Goal: Find specific page/section: Find specific page/section

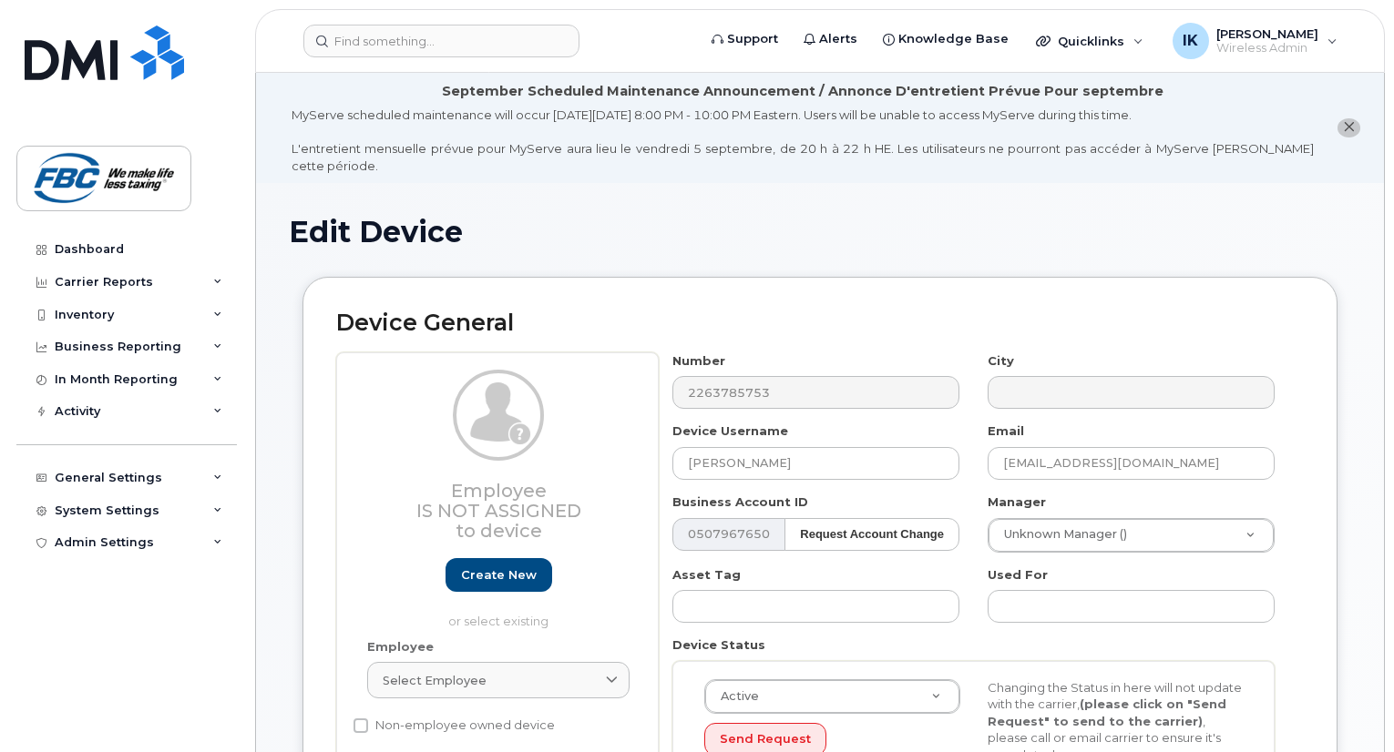
select select "5779151"
select select "2778"
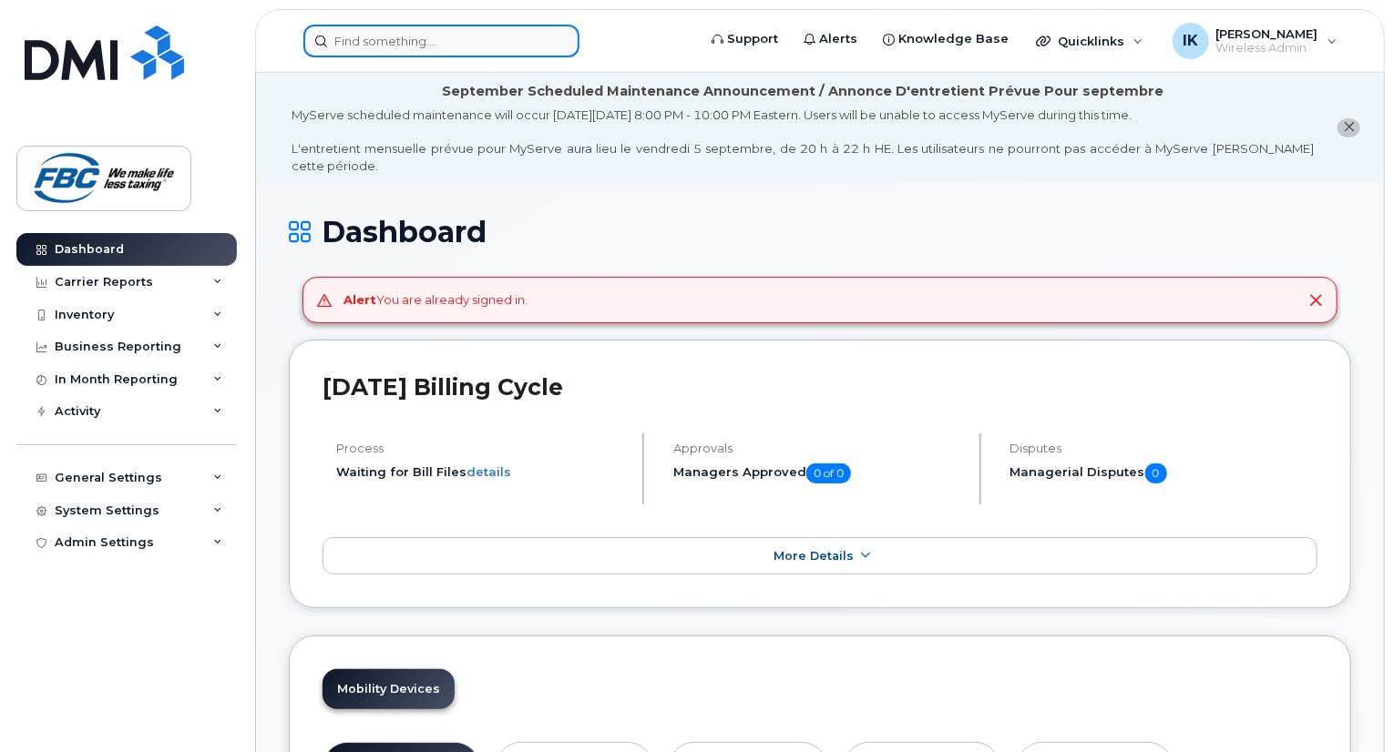
click at [409, 26] on input at bounding box center [441, 41] width 276 height 33
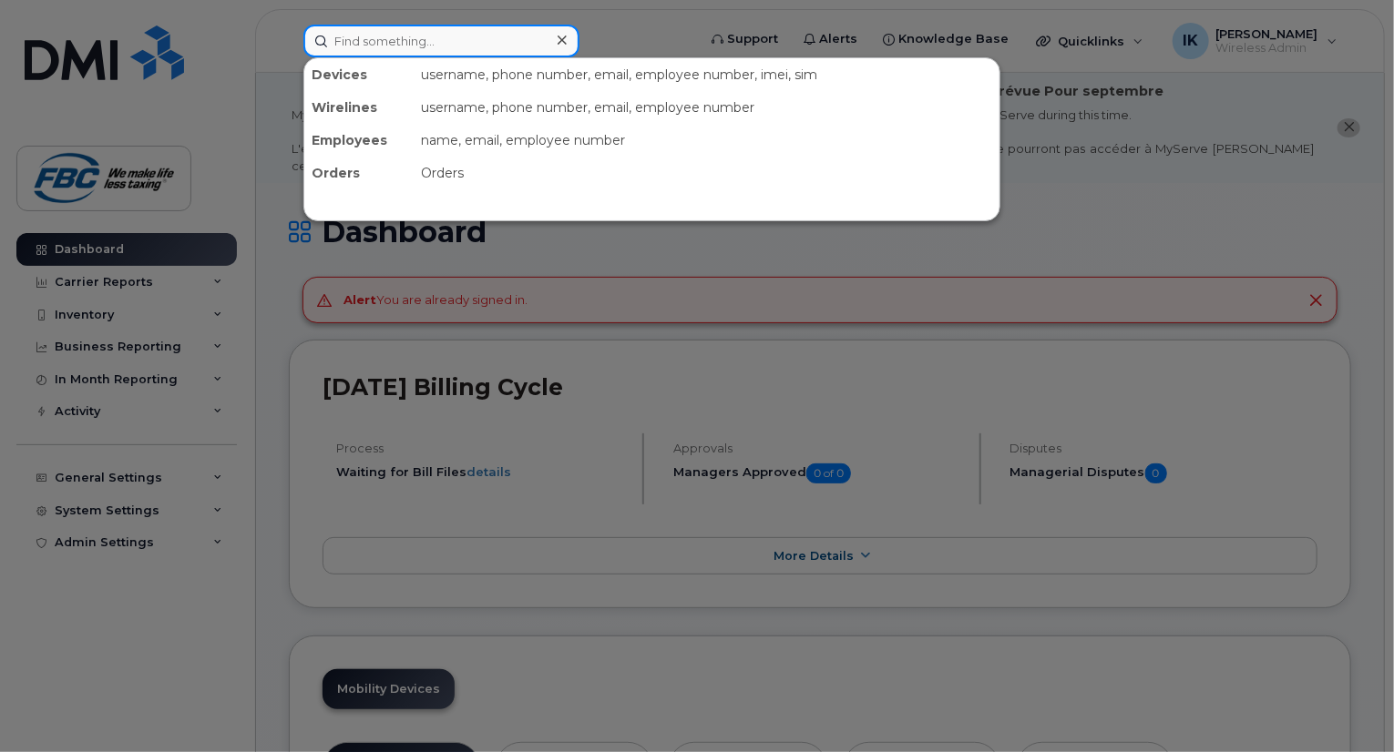
type input "N"
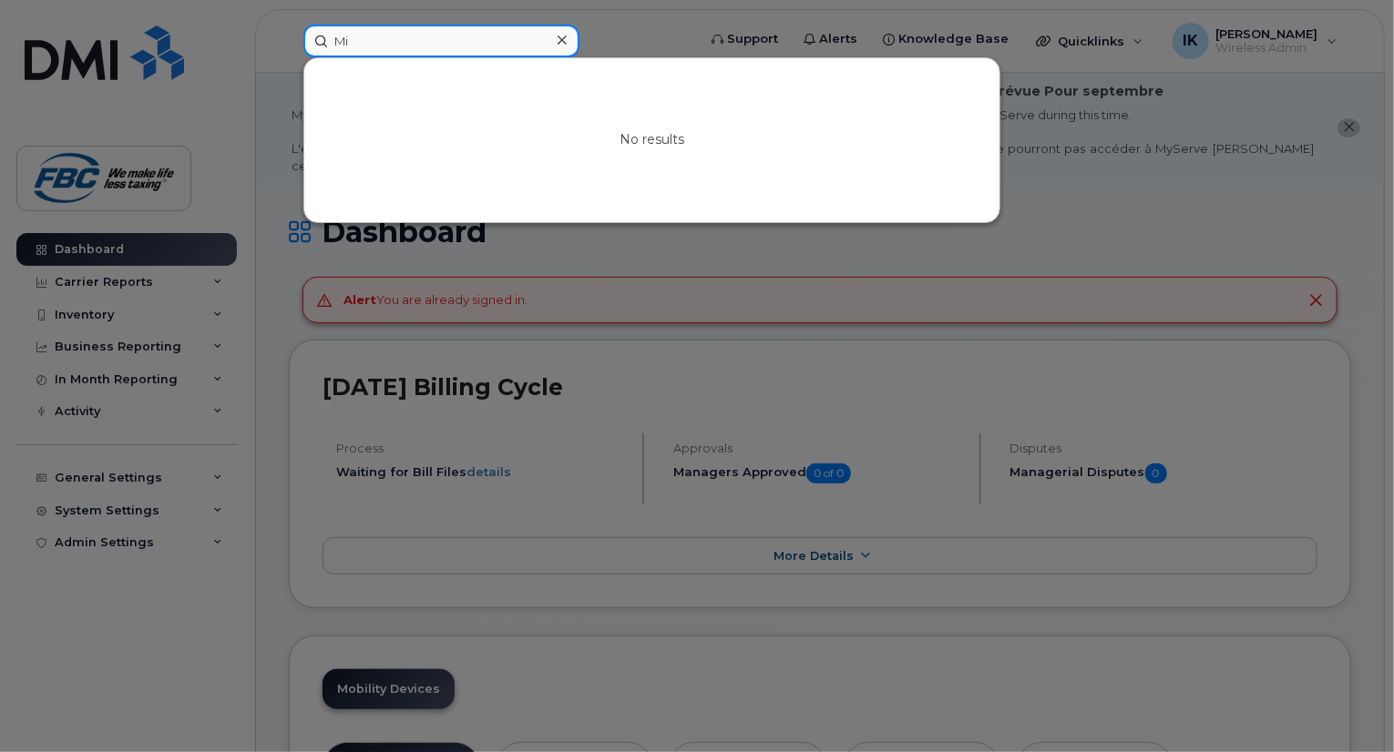
type input "M"
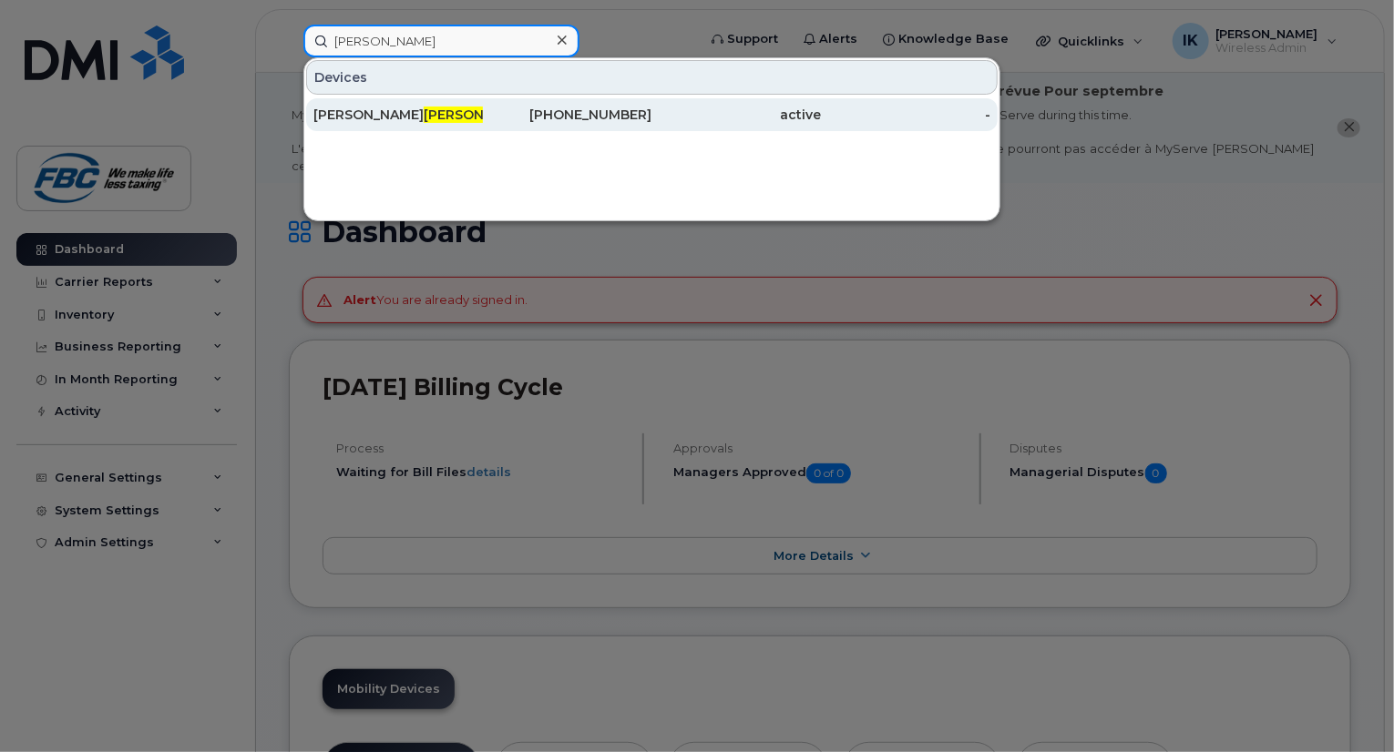
type input "[PERSON_NAME]"
click at [345, 113] on div "Greg Corey" at bounding box center [397, 115] width 169 height 18
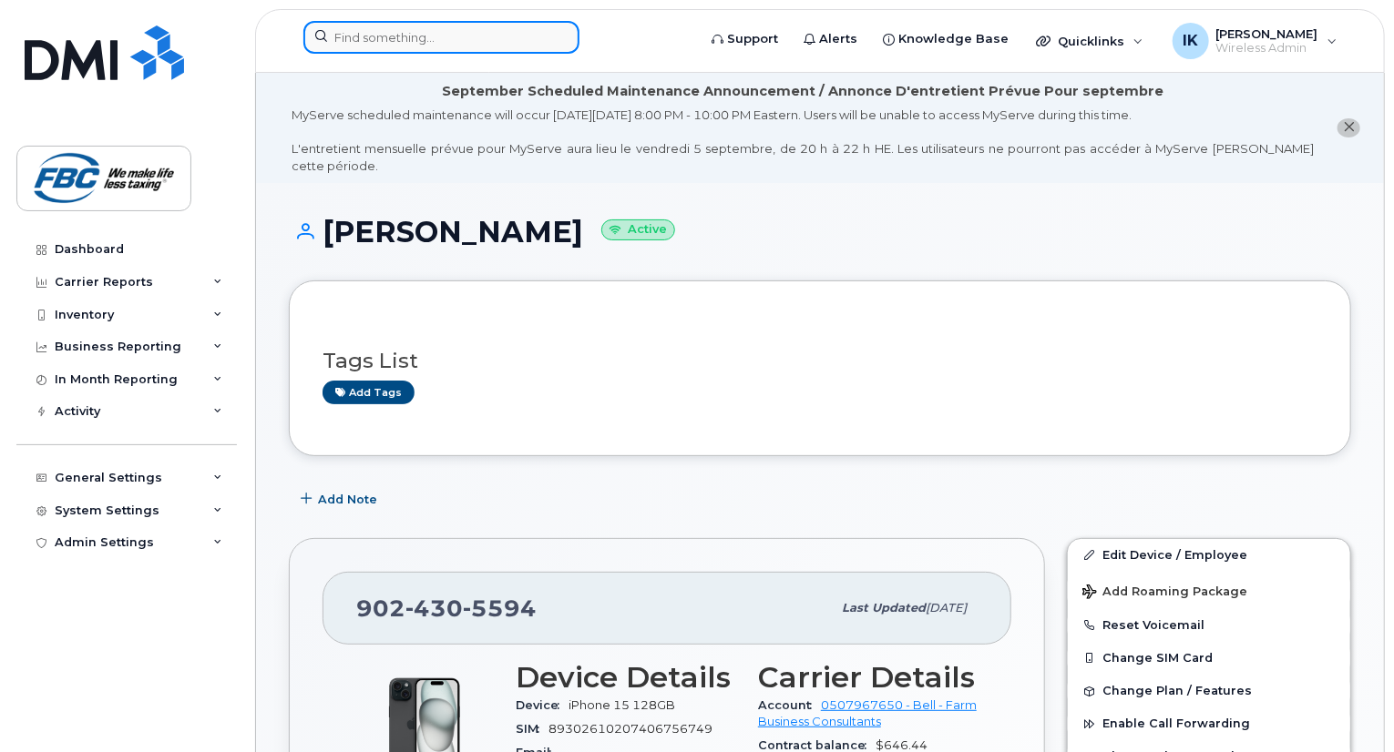
click at [408, 33] on input at bounding box center [441, 37] width 276 height 33
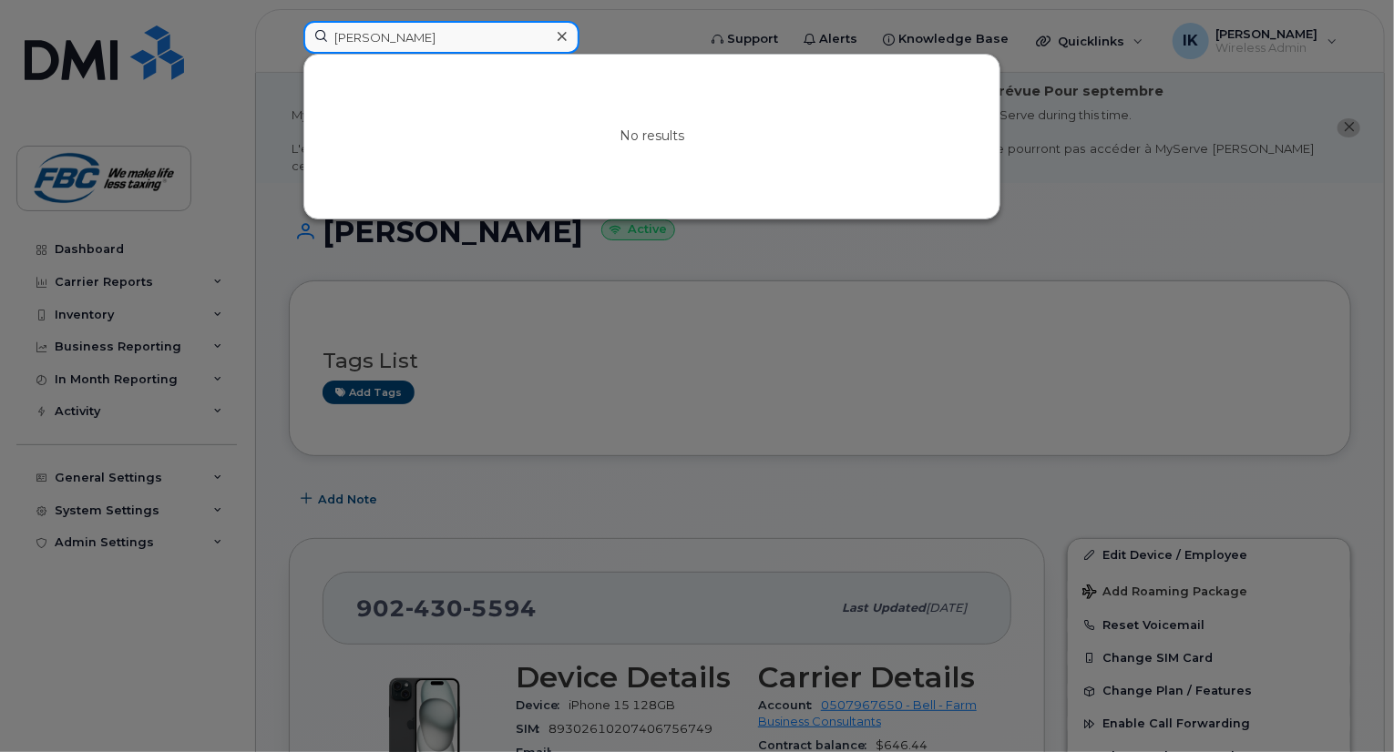
type input "[PERSON_NAME]"
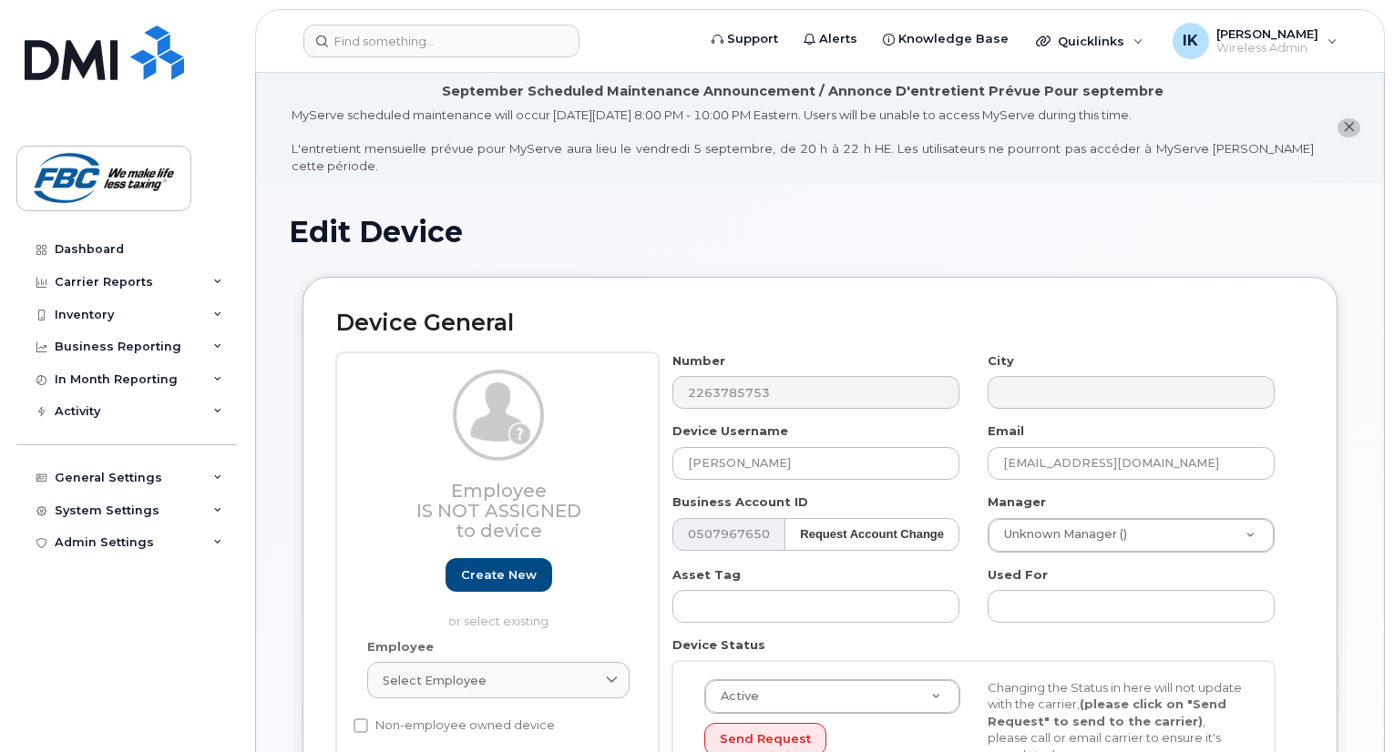
select select "5779151"
select select "2778"
